Goal: Task Accomplishment & Management: Use online tool/utility

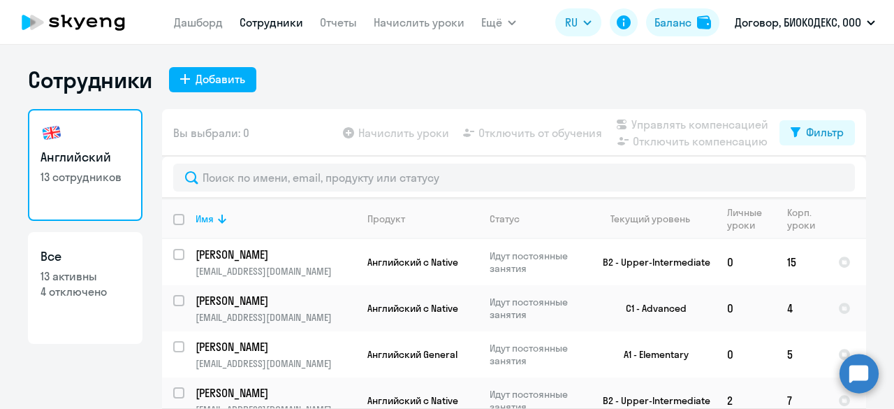
select select "30"
click at [195, 20] on link "Дашборд" at bounding box center [198, 22] width 49 height 14
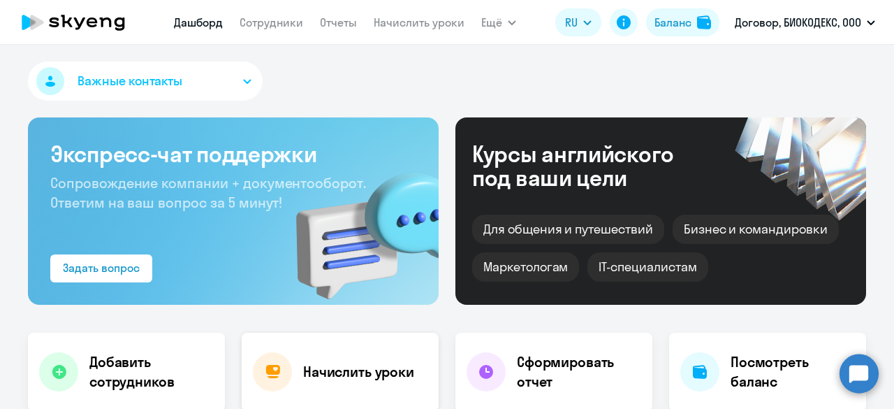
click at [295, 373] on div "Начислить уроки" at bounding box center [340, 371] width 197 height 78
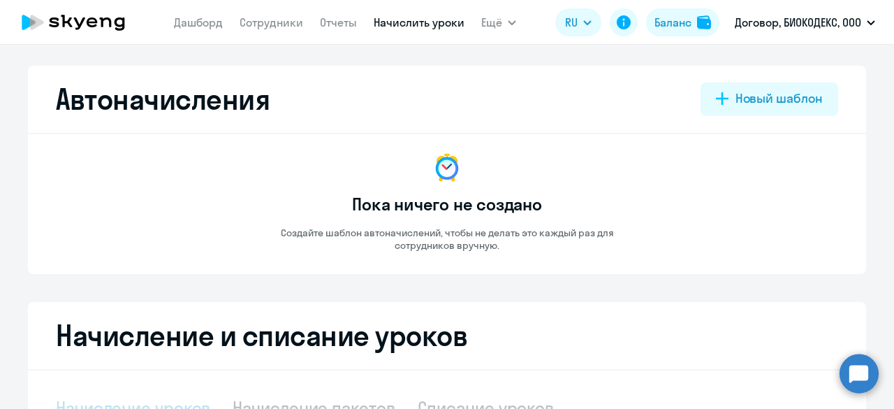
select select "10"
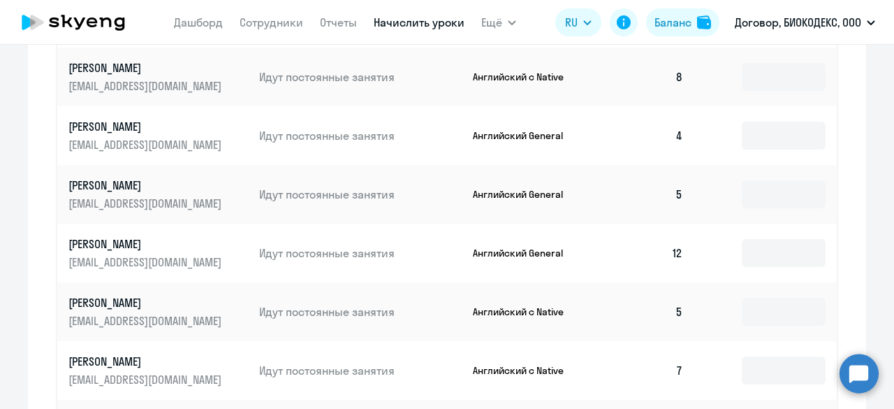
scroll to position [752, 0]
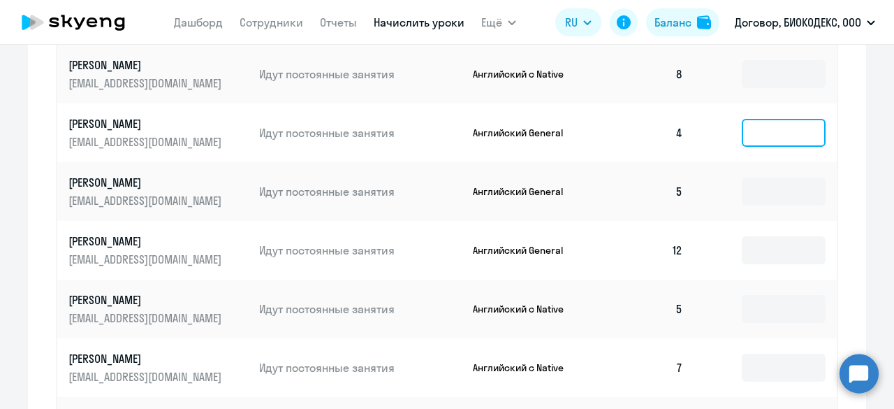
click at [756, 134] on input at bounding box center [784, 133] width 84 height 28
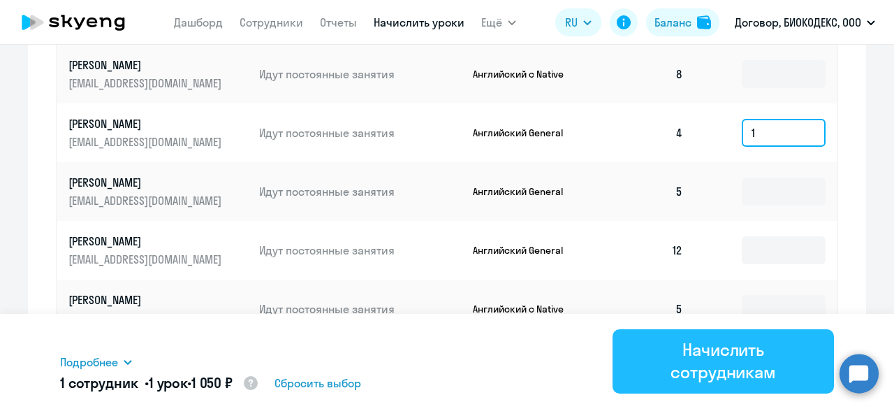
type input "1"
click at [714, 357] on div "Начислить сотрудникам" at bounding box center [723, 360] width 182 height 45
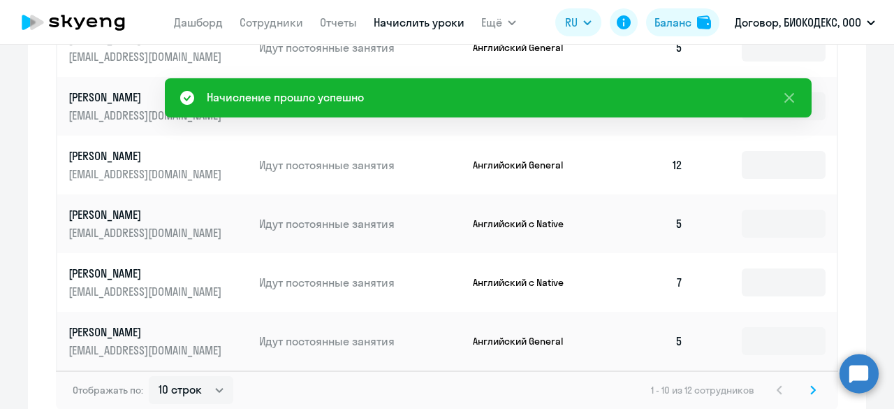
scroll to position [915, 0]
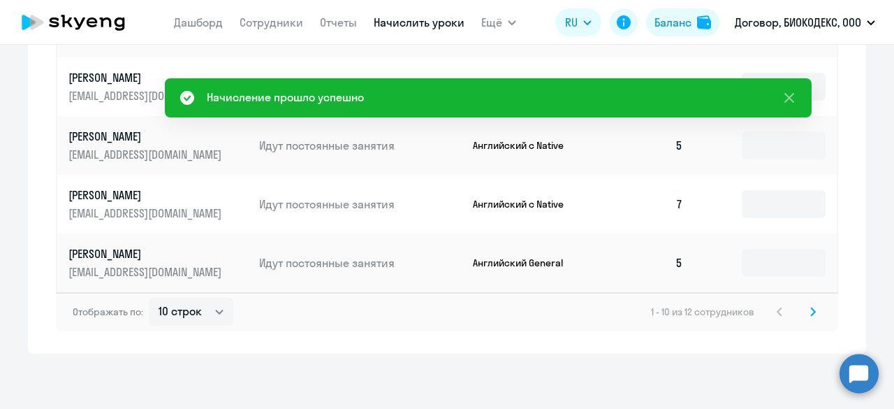
click at [813, 311] on svg-icon at bounding box center [813, 311] width 17 height 17
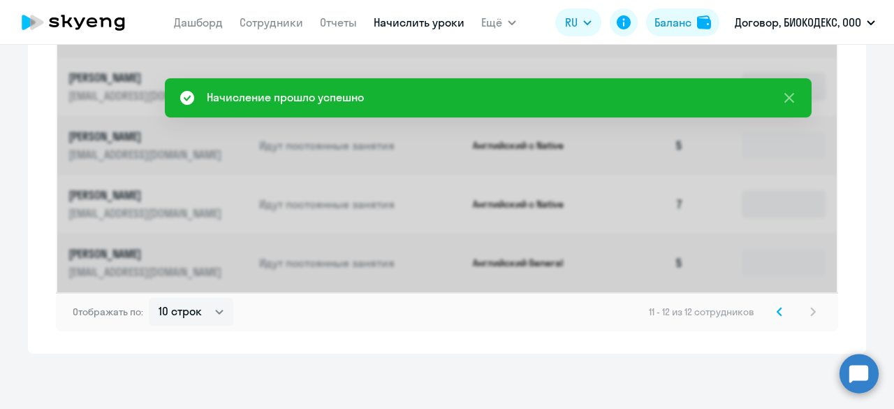
scroll to position [500, 0]
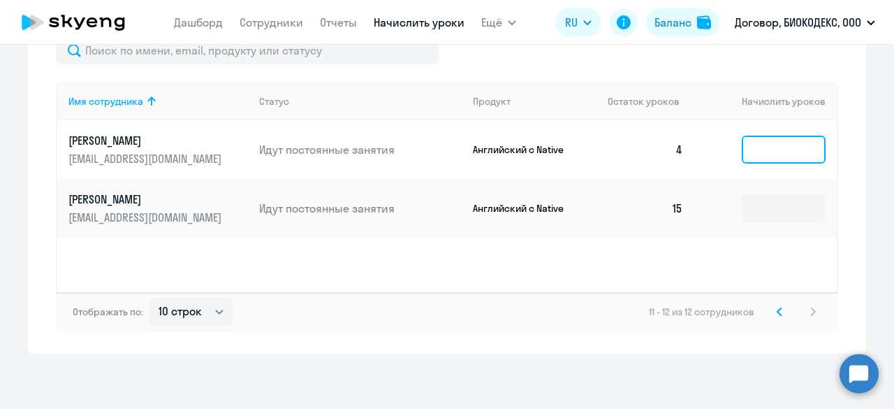
click at [759, 152] on input at bounding box center [784, 150] width 84 height 28
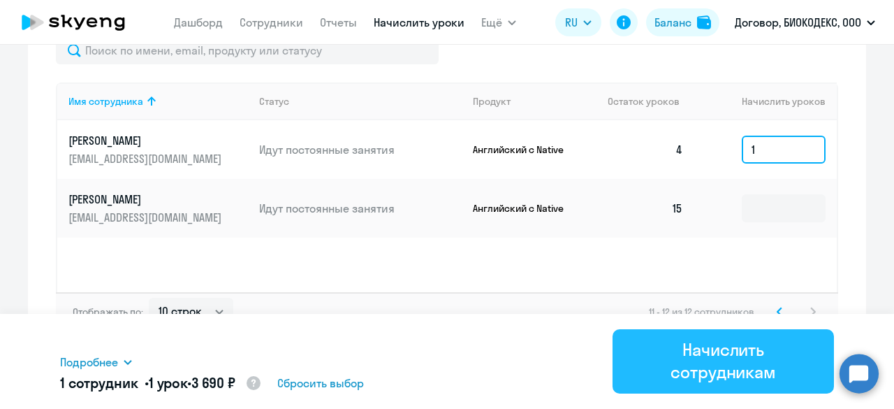
type input "1"
click at [766, 356] on div "Начислить сотрудникам" at bounding box center [723, 360] width 182 height 45
